Goal: Information Seeking & Learning: Learn about a topic

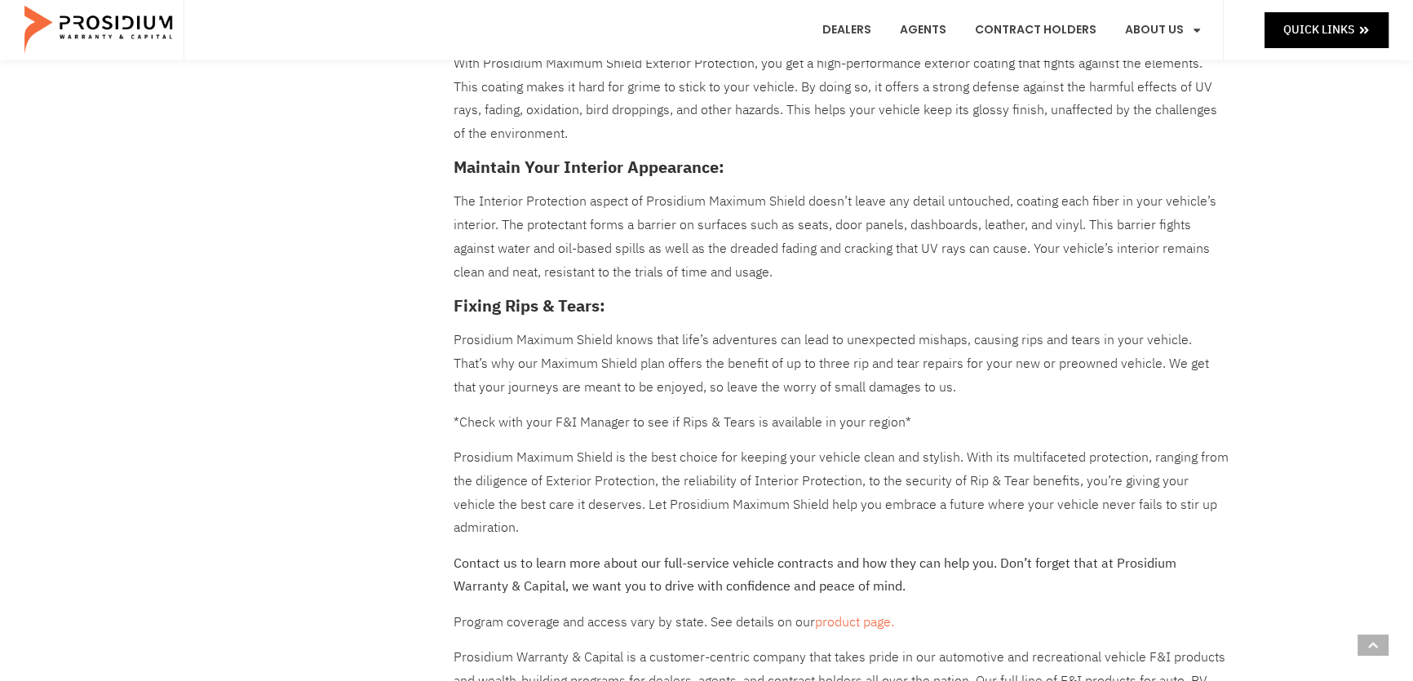
scroll to position [816, 0]
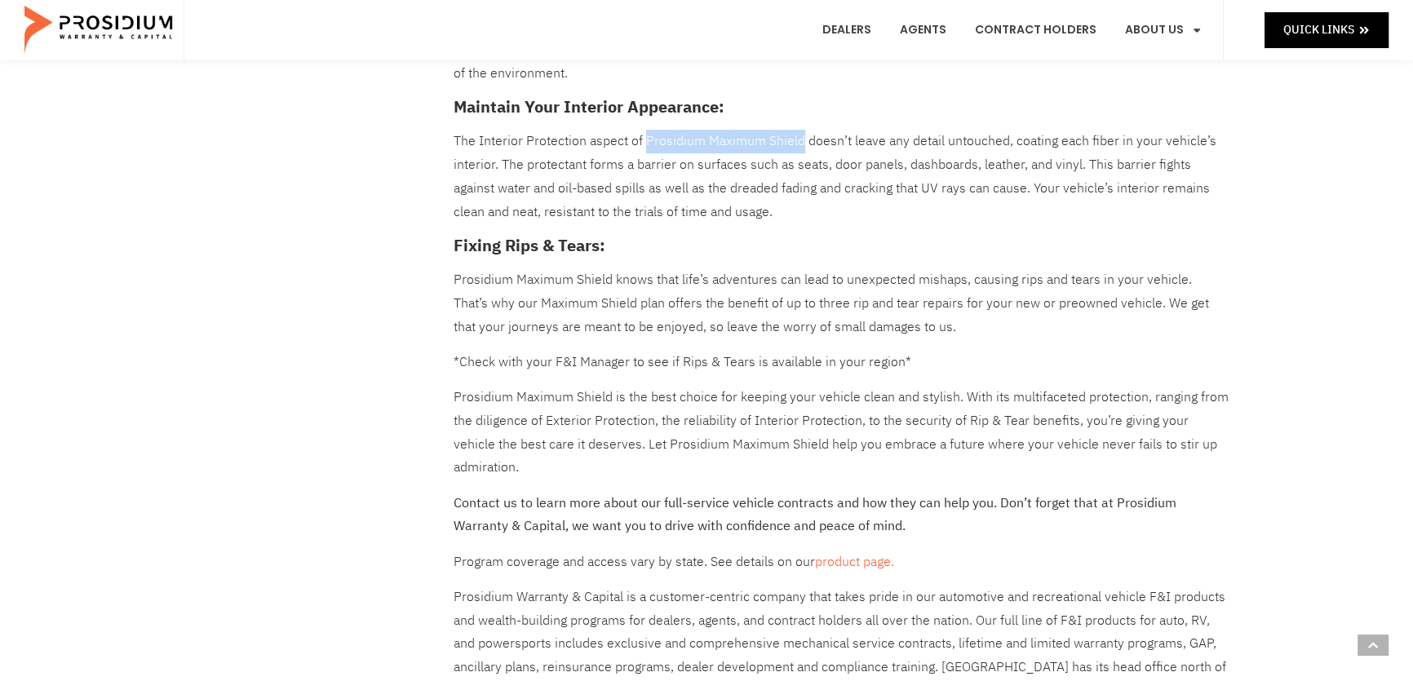
drag, startPoint x: 644, startPoint y: 163, endPoint x: 799, endPoint y: 171, distance: 155.2
click at [799, 171] on p "The Interior Protection aspect of Prosidium Maximum Shield doesn’t leave any de…" at bounding box center [841, 177] width 775 height 94
copy p "Prosidium Maximum Shield"
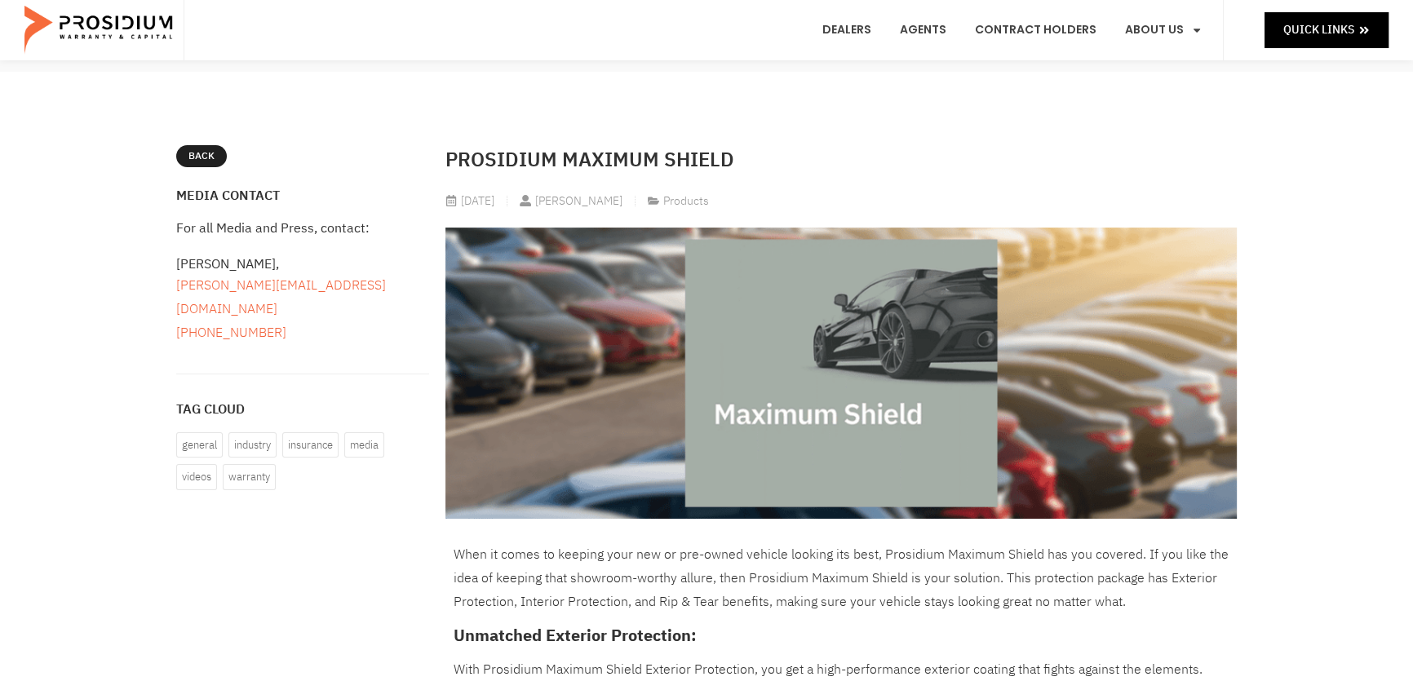
scroll to position [148, 0]
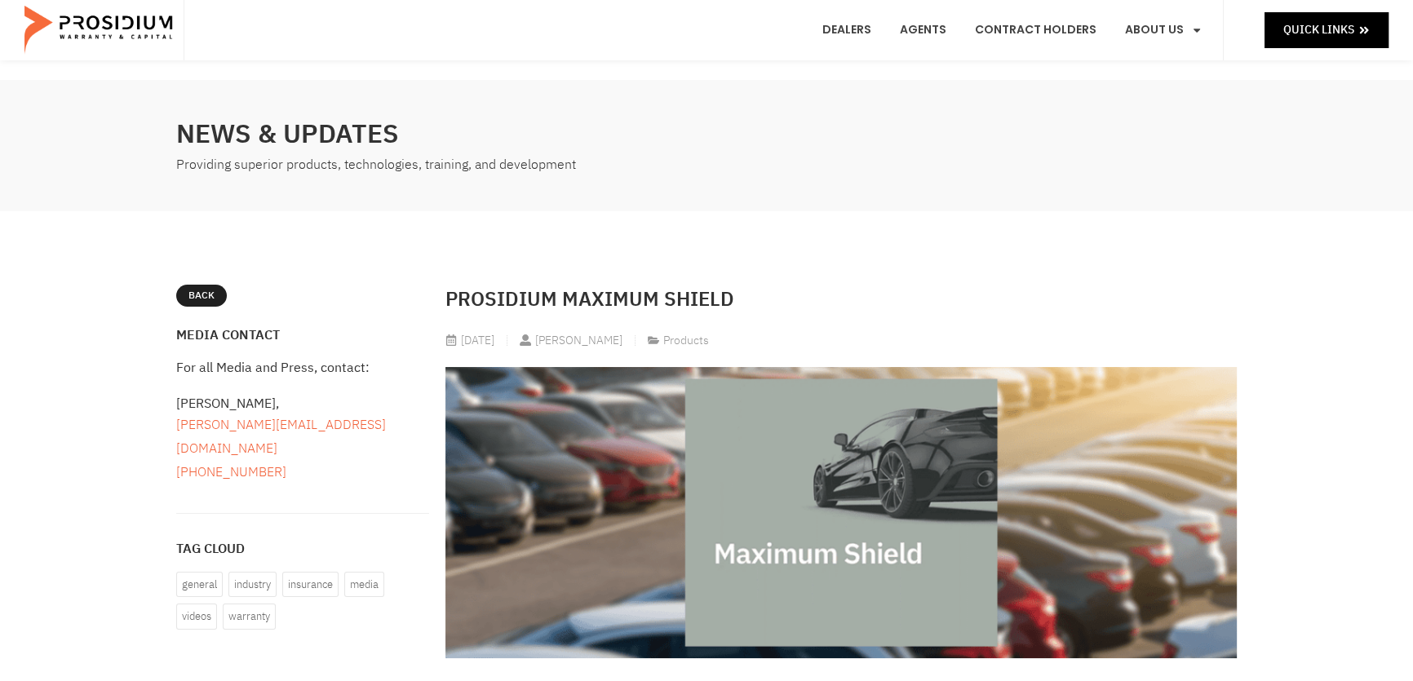
scroll to position [0, 0]
